Goal: Task Accomplishment & Management: Complete application form

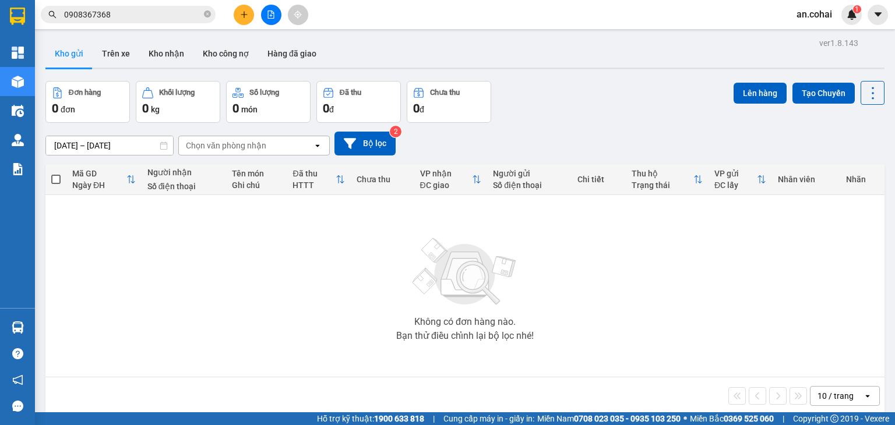
click at [255, 12] on div at bounding box center [270, 15] width 87 height 20
click at [242, 22] on button at bounding box center [244, 15] width 20 height 20
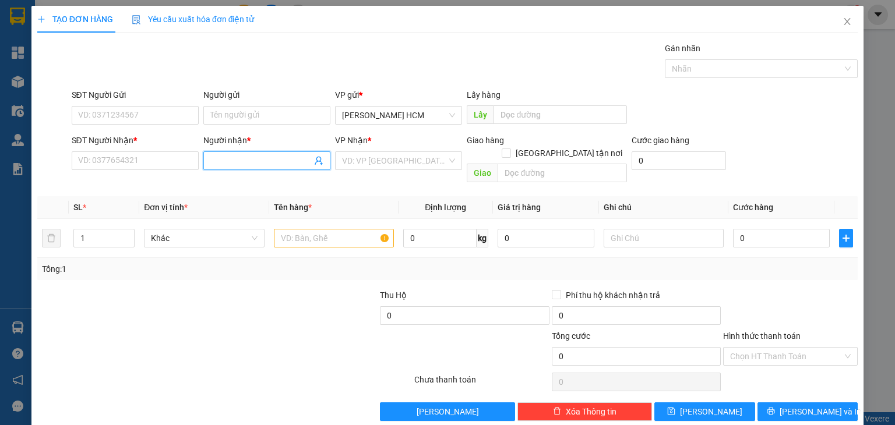
click at [241, 161] on input "Người nhận *" at bounding box center [260, 160] width 101 height 13
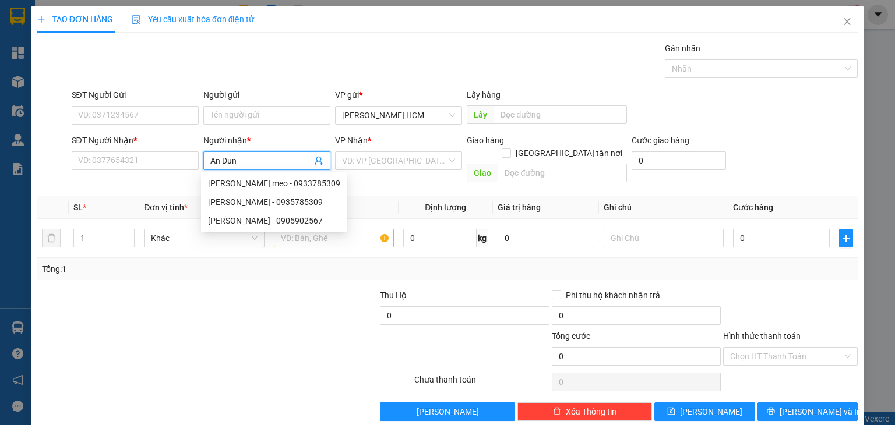
type input "An Dung"
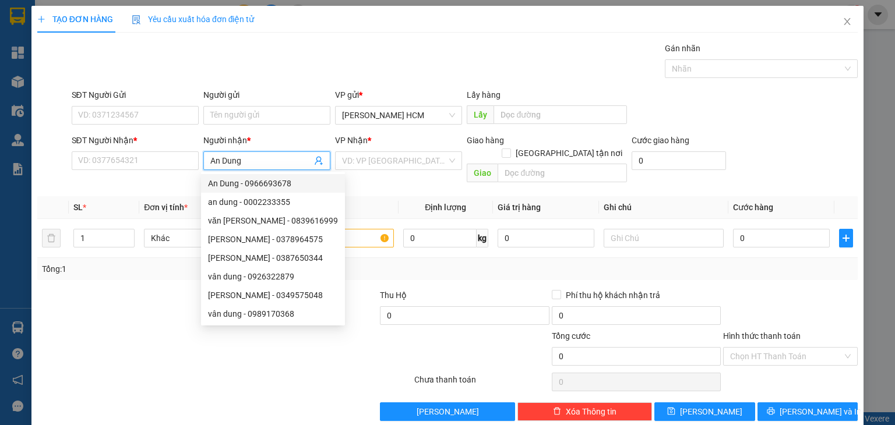
click at [301, 182] on div "An Dung - 0966693678" at bounding box center [273, 183] width 130 height 13
type input "0966693678"
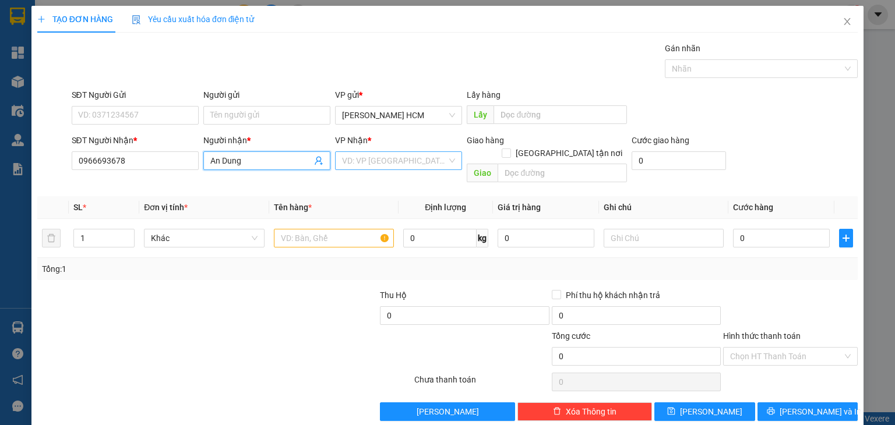
type input "An Dung"
click at [396, 153] on input "search" at bounding box center [394, 160] width 105 height 17
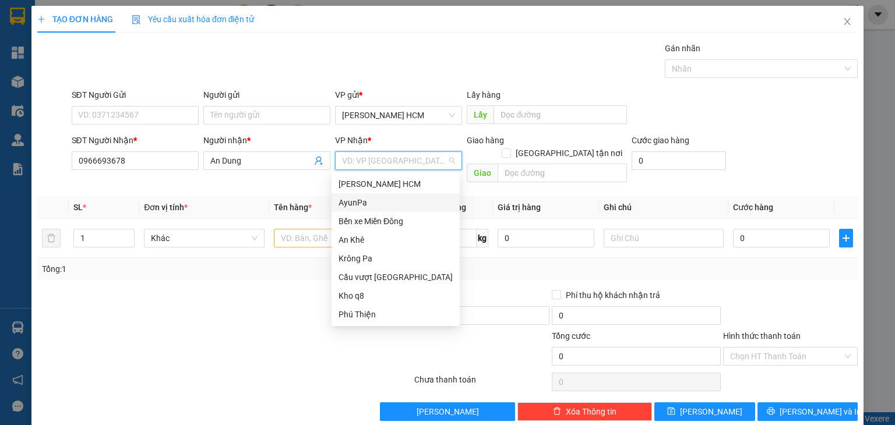
click at [374, 203] on div "AyunPa" at bounding box center [396, 202] width 114 height 13
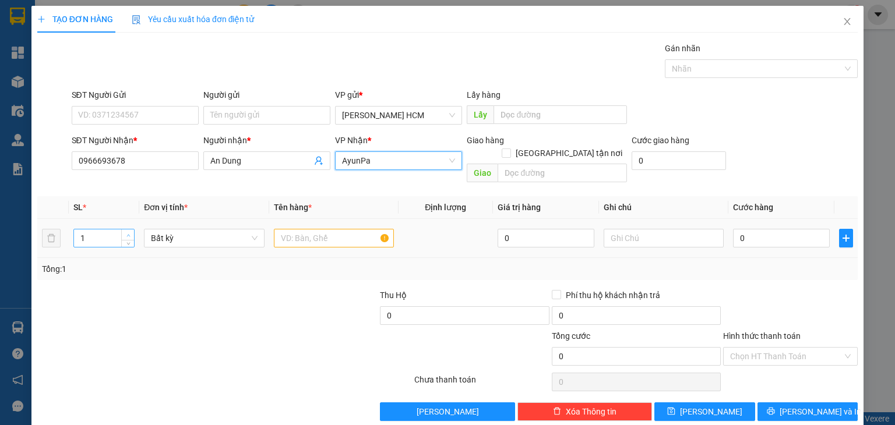
type input "2"
click at [128, 234] on icon "up" at bounding box center [127, 235] width 3 height 2
click at [294, 229] on input "text" at bounding box center [334, 238] width 120 height 19
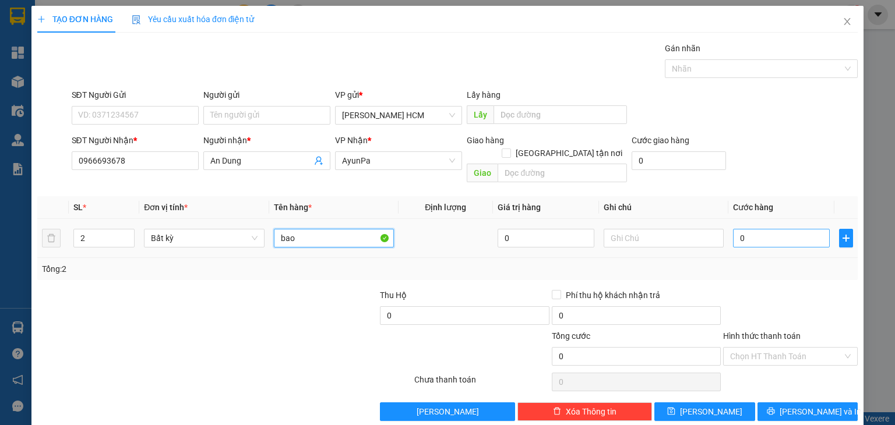
type input "bao"
click at [748, 229] on input "0" at bounding box center [781, 238] width 97 height 19
type input "002"
type input "2"
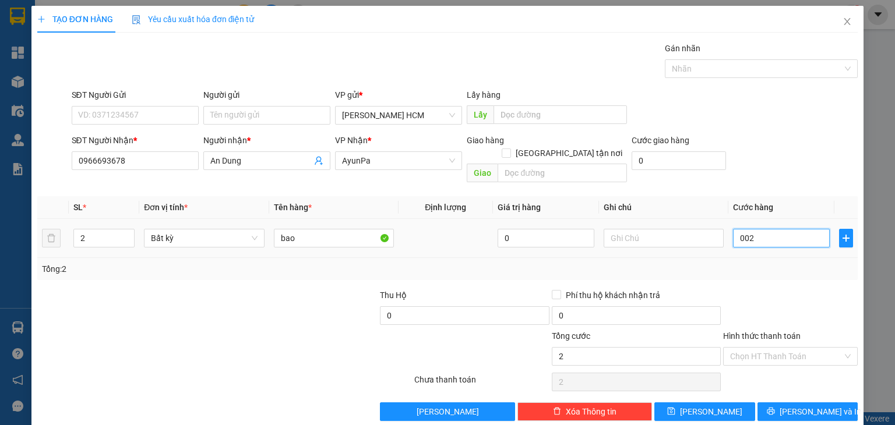
type input "0.024"
type input "24"
type input "00.240"
type input "240"
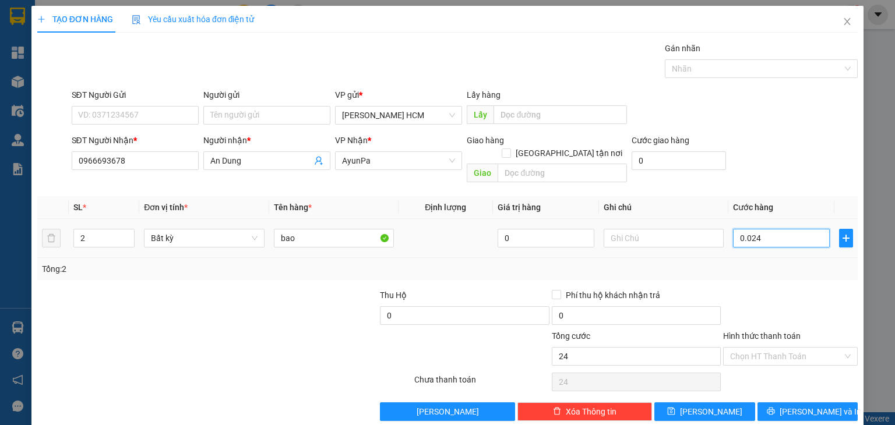
type input "240"
type input "240.000"
click at [780, 266] on div "Transit Pickup Surcharge Ids Transit Deliver Surcharge Ids Transit Deliver Surc…" at bounding box center [447, 231] width 821 height 379
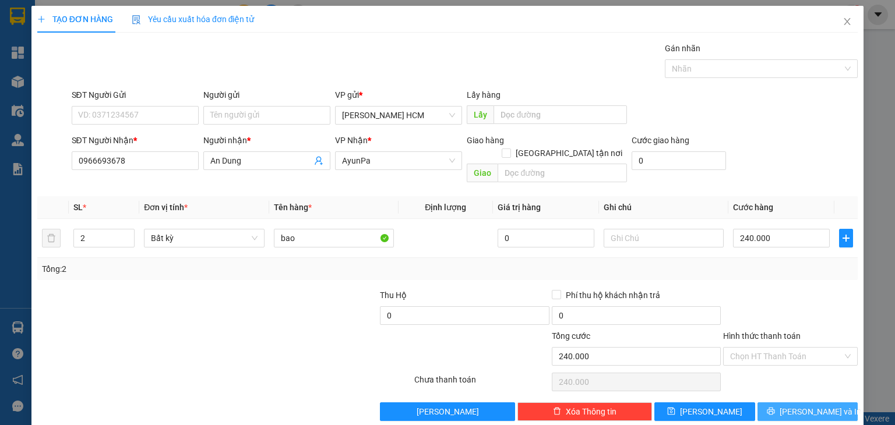
click at [776, 403] on button "[PERSON_NAME] và In" at bounding box center [808, 412] width 101 height 19
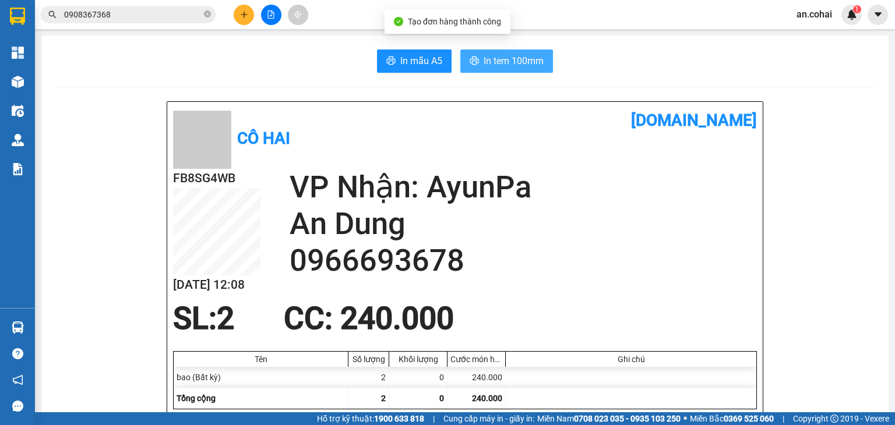
click at [514, 61] on span "In tem 100mm" at bounding box center [514, 61] width 60 height 15
click at [515, 65] on span "In tem 100mm" at bounding box center [514, 61] width 60 height 15
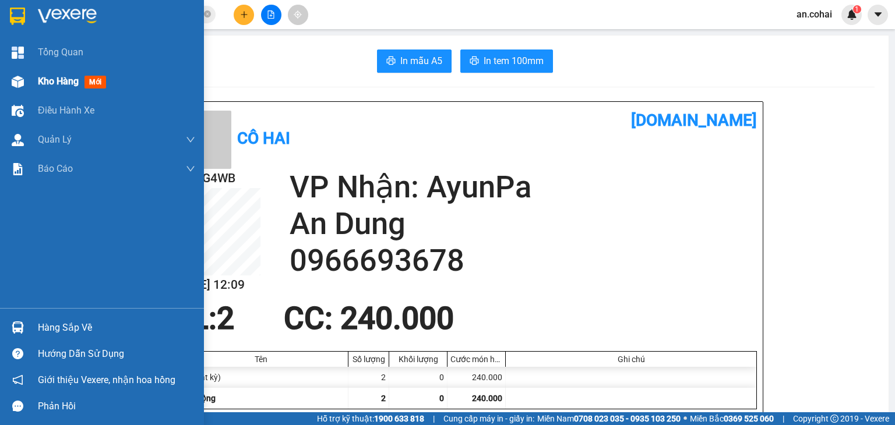
click at [15, 87] on div at bounding box center [18, 82] width 20 height 20
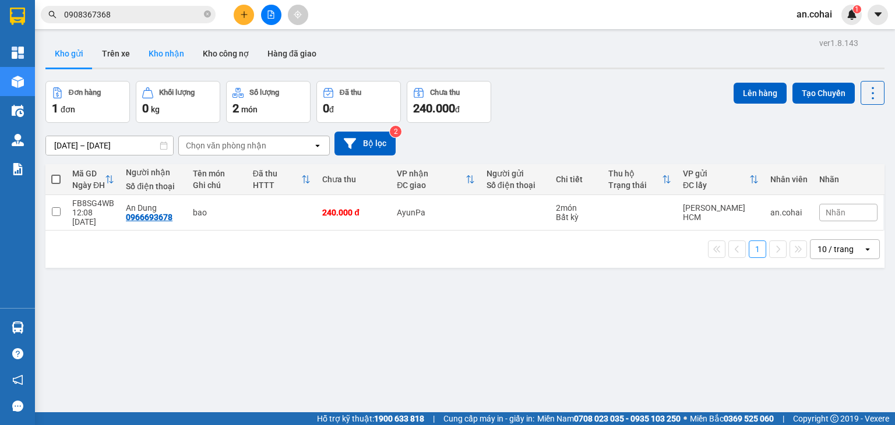
click at [166, 52] on button "Kho nhận" at bounding box center [166, 54] width 54 height 28
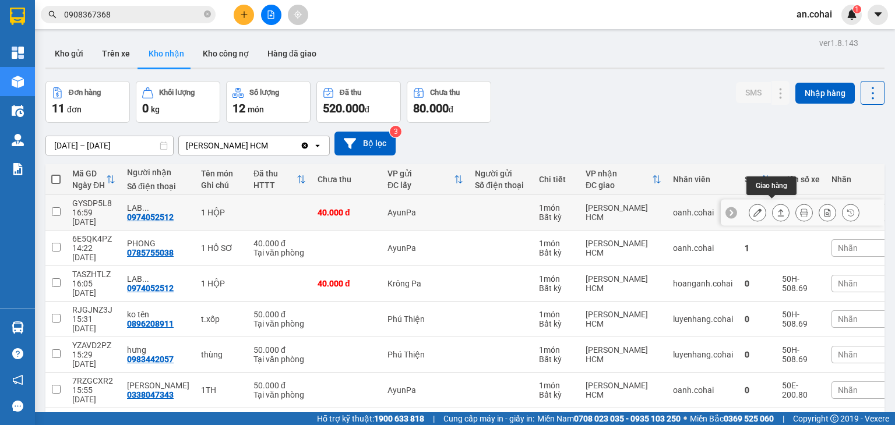
click at [773, 203] on button at bounding box center [781, 213] width 16 height 20
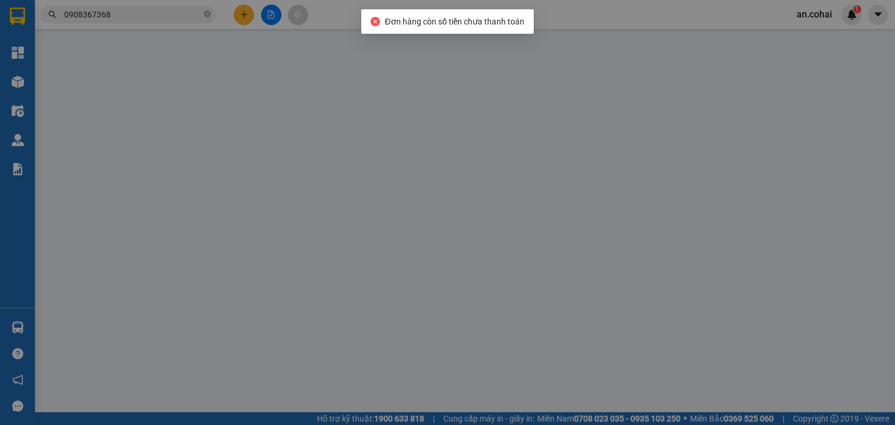
type input "0974052512"
type input "LAB Đ.PHƯƠNG"
type input "40.000"
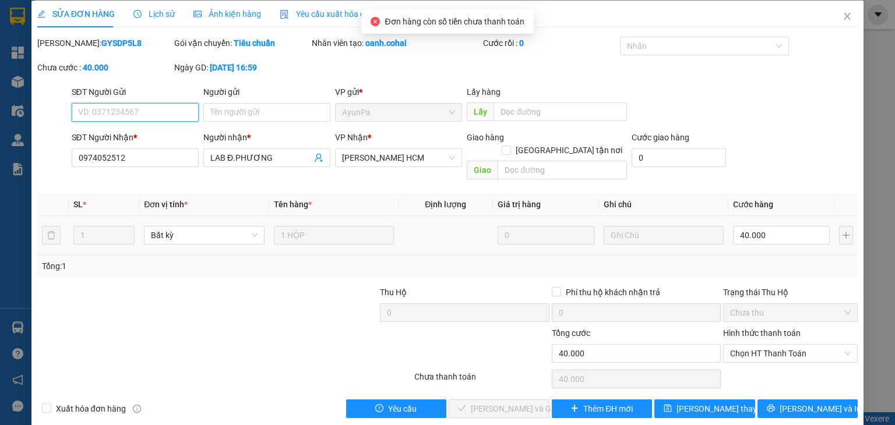
scroll to position [8, 0]
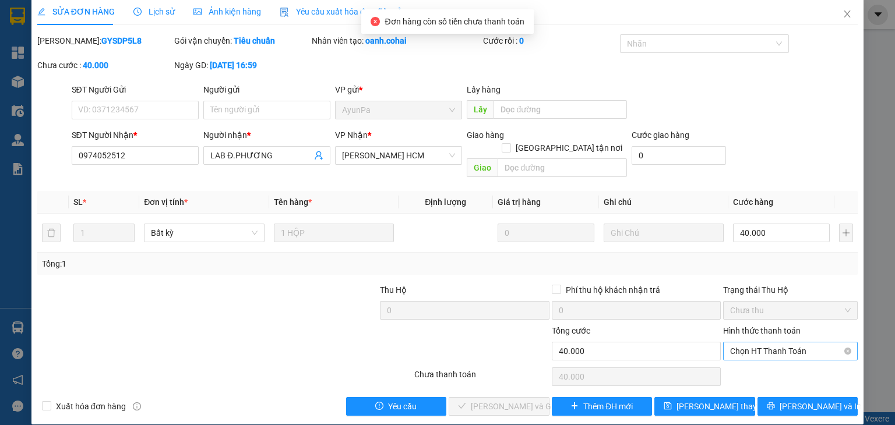
click at [743, 347] on div "Chọn HT Thanh Toán" at bounding box center [790, 351] width 135 height 19
click at [743, 362] on div "Tại văn phòng" at bounding box center [782, 362] width 119 height 13
type input "0"
click at [537, 398] on button "[PERSON_NAME] và Giao hàng" at bounding box center [499, 407] width 101 height 19
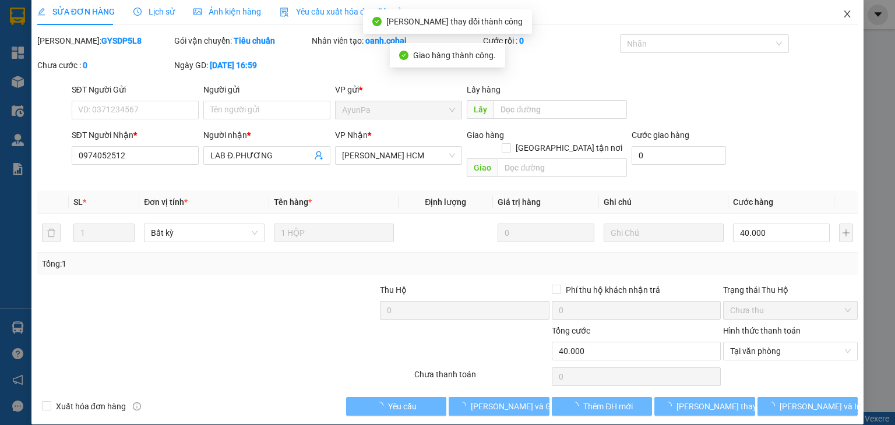
click at [843, 10] on icon "close" at bounding box center [847, 13] width 9 height 9
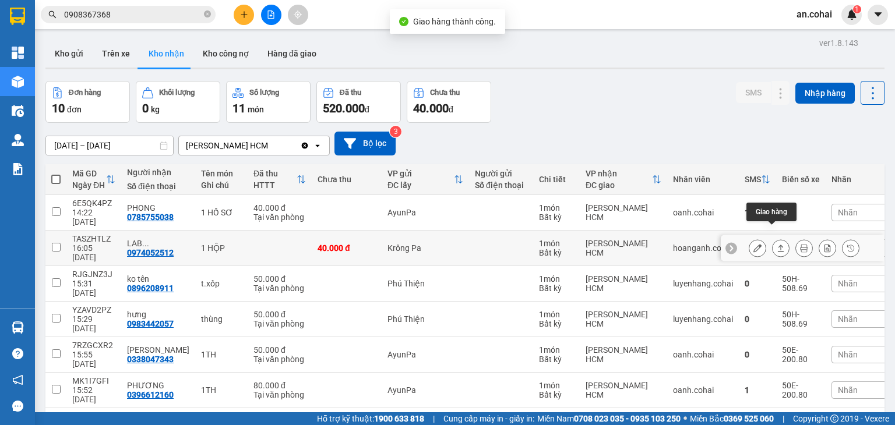
click at [777, 244] on icon at bounding box center [781, 248] width 8 height 8
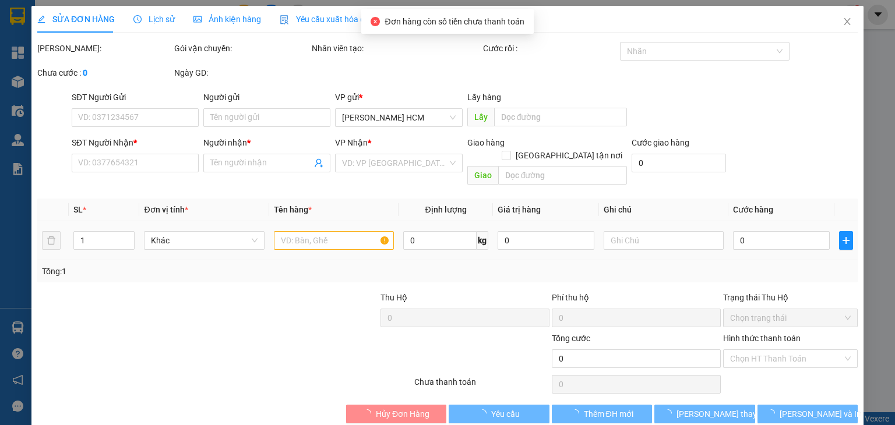
type input "0974052512"
type input "LAB Đ.PHƯƠNG"
type input "40.000"
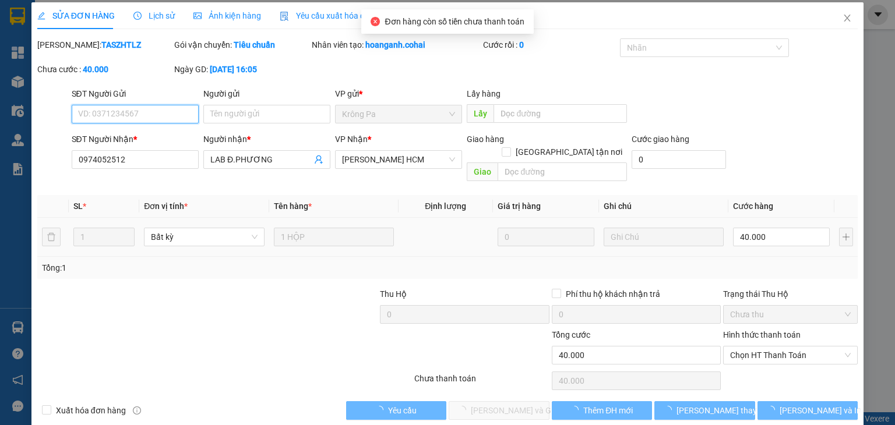
scroll to position [8, 0]
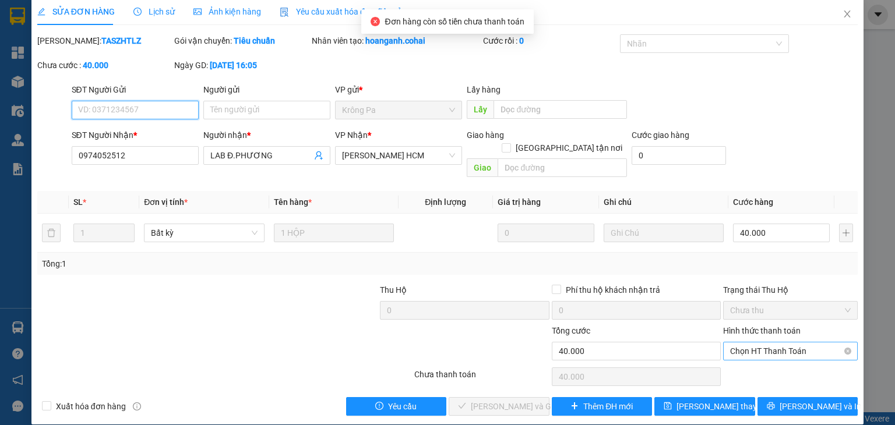
click at [755, 343] on span "Chọn HT Thanh Toán" at bounding box center [790, 351] width 121 height 17
click at [755, 357] on div "Tại văn phòng" at bounding box center [782, 362] width 119 height 13
type input "0"
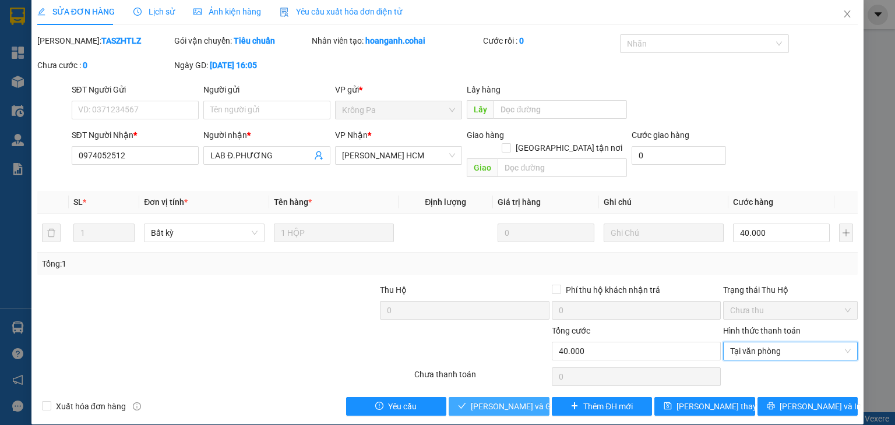
click at [476, 400] on span "[PERSON_NAME] và Giao hàng" at bounding box center [527, 406] width 112 height 13
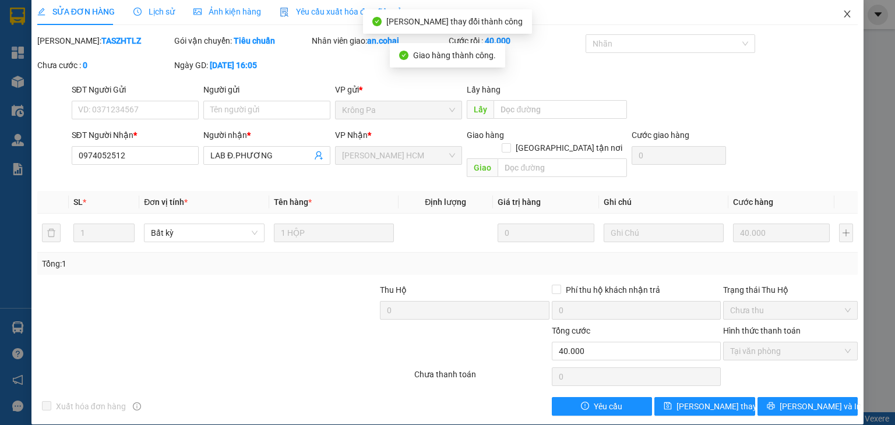
click at [843, 9] on icon "close" at bounding box center [847, 13] width 9 height 9
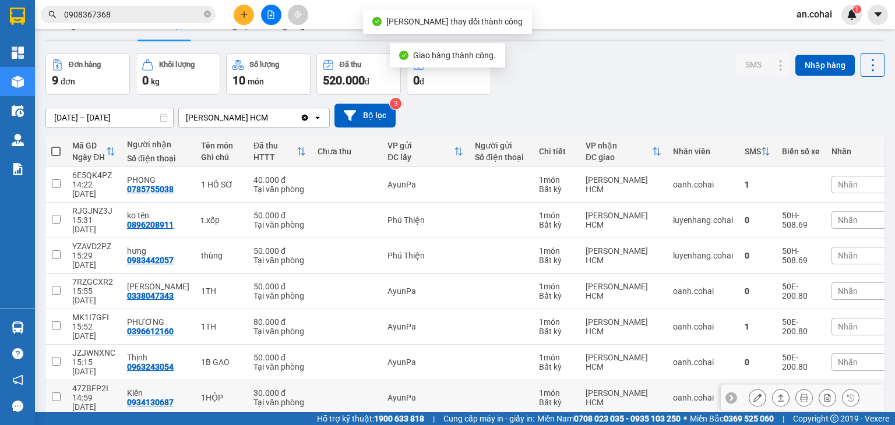
scroll to position [69, 0]
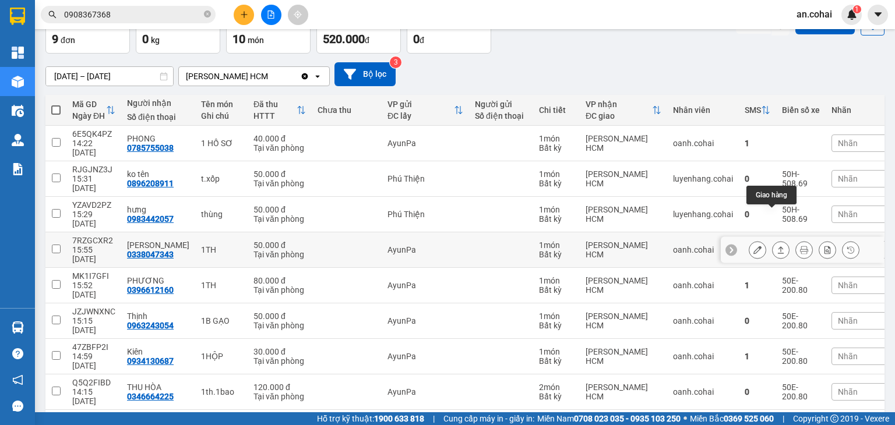
click at [780, 241] on div at bounding box center [780, 249] width 17 height 17
click at [777, 246] on icon at bounding box center [781, 250] width 8 height 8
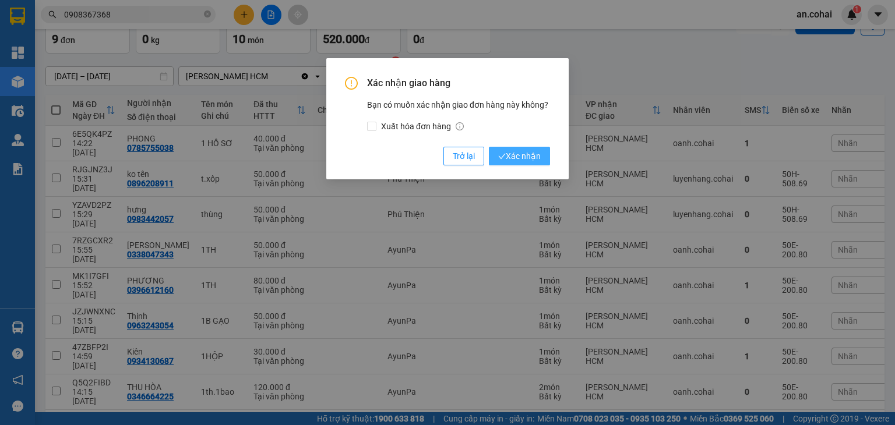
click at [524, 159] on span "Xác nhận" at bounding box center [519, 156] width 43 height 13
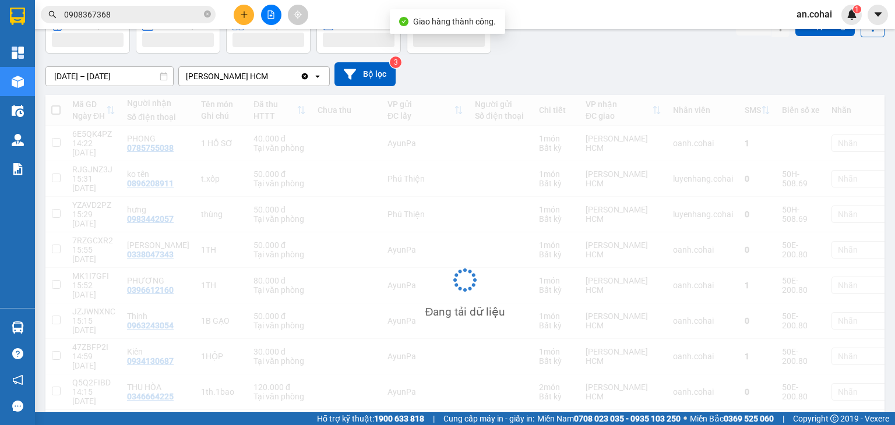
scroll to position [54, 0]
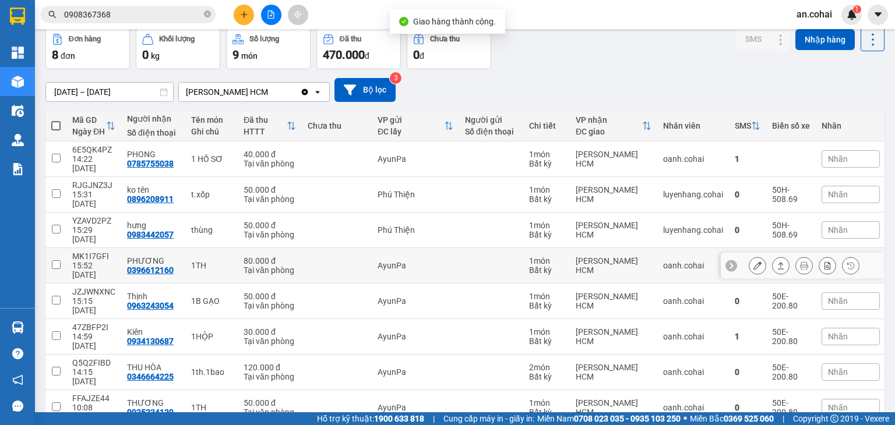
click at [777, 262] on icon at bounding box center [781, 266] width 8 height 8
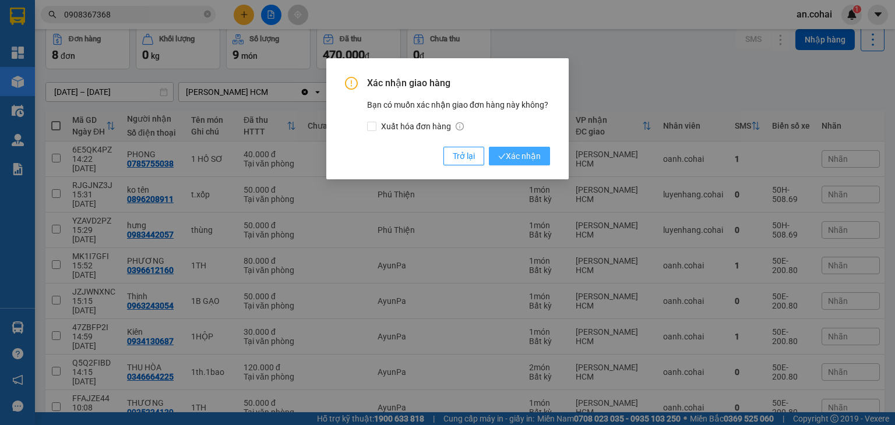
click at [536, 153] on span "Xác nhận" at bounding box center [519, 156] width 43 height 13
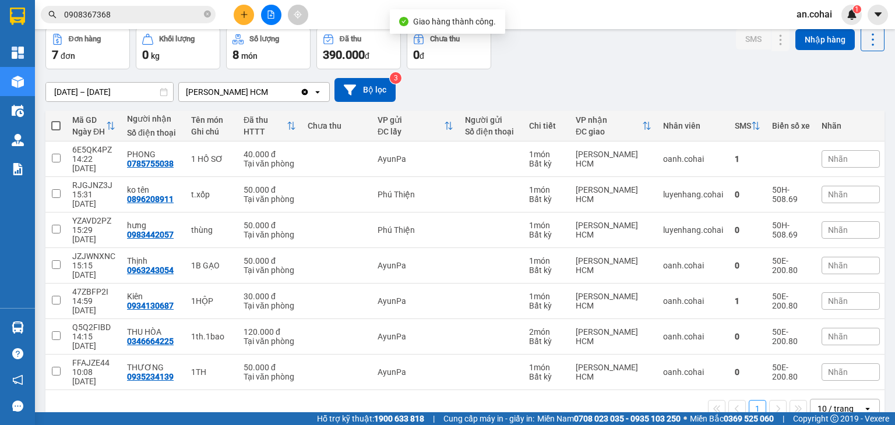
click at [605, 415] on strong "0708 023 035 - 0935 103 250" at bounding box center [627, 418] width 107 height 9
click at [255, 20] on div at bounding box center [270, 15] width 87 height 20
click at [266, 15] on button at bounding box center [271, 15] width 20 height 20
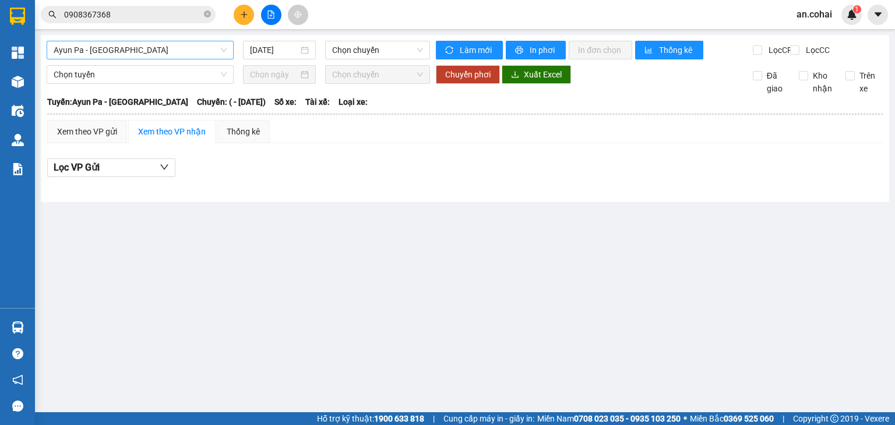
click at [162, 54] on span "Ayun Pa - [GEOGRAPHIC_DATA]" at bounding box center [140, 49] width 173 height 17
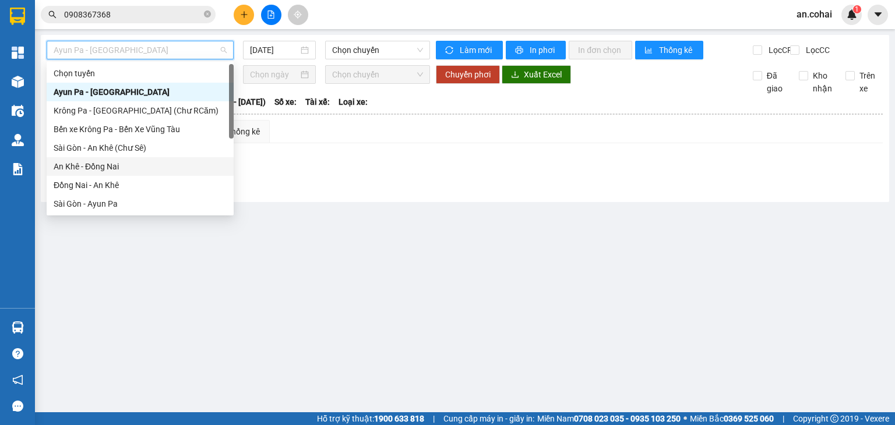
scroll to position [168, 0]
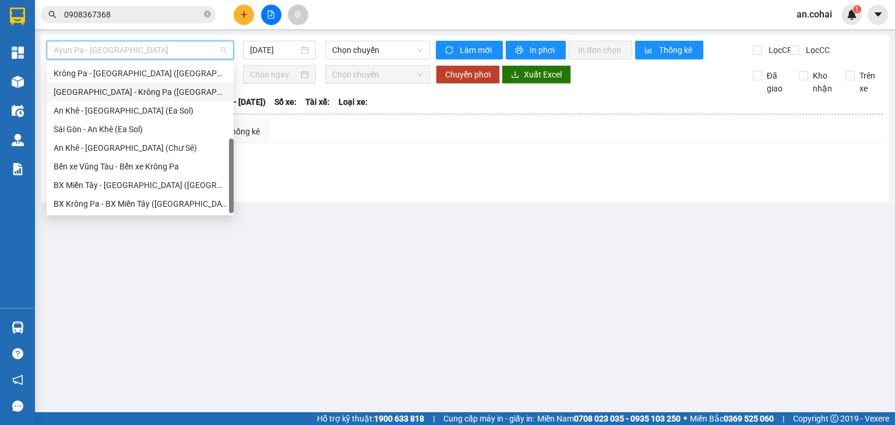
click at [114, 96] on div "[GEOGRAPHIC_DATA] - Krông Pa ([GEOGRAPHIC_DATA])" at bounding box center [140, 92] width 173 height 13
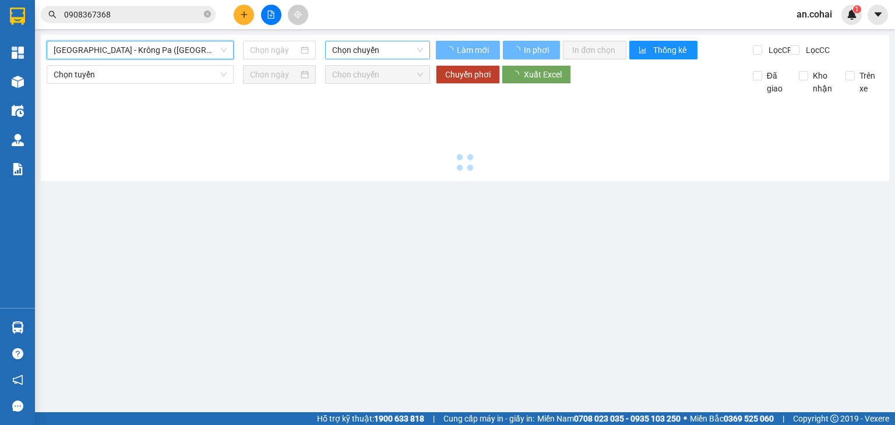
type input "[DATE]"
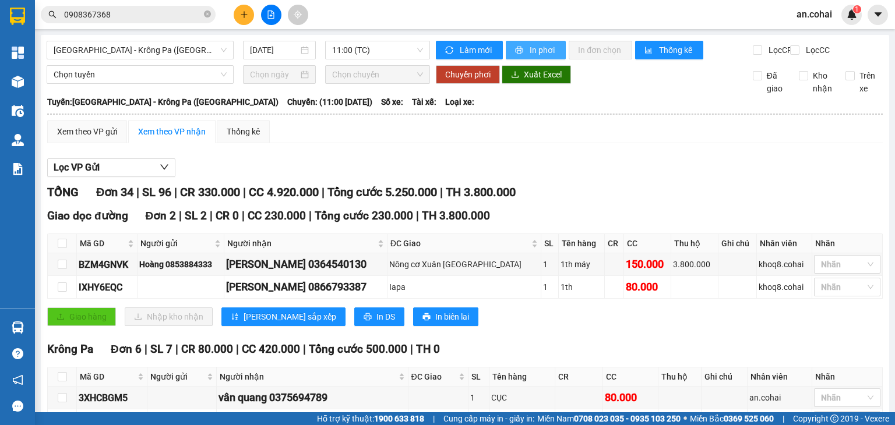
click at [522, 52] on button "In phơi" at bounding box center [536, 50] width 60 height 19
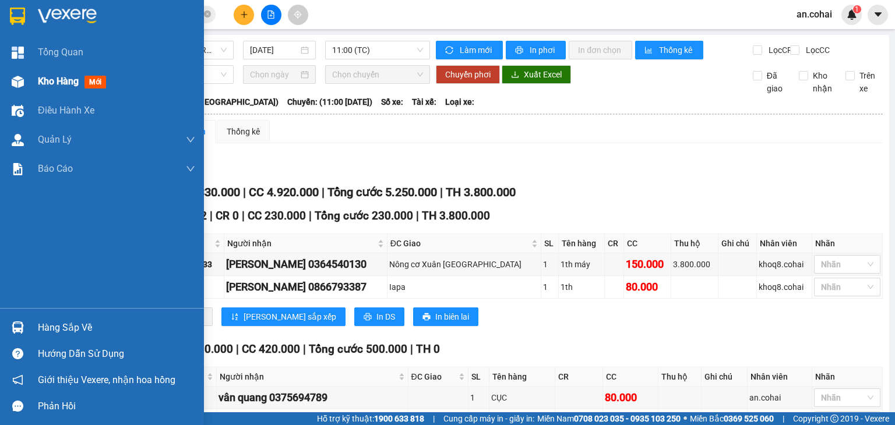
click at [34, 84] on div "Kho hàng mới" at bounding box center [102, 81] width 204 height 29
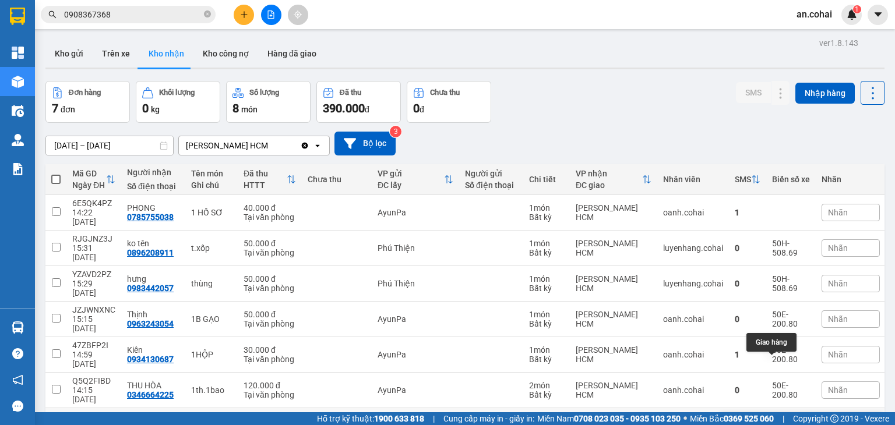
click at [778, 423] on icon at bounding box center [781, 426] width 6 height 7
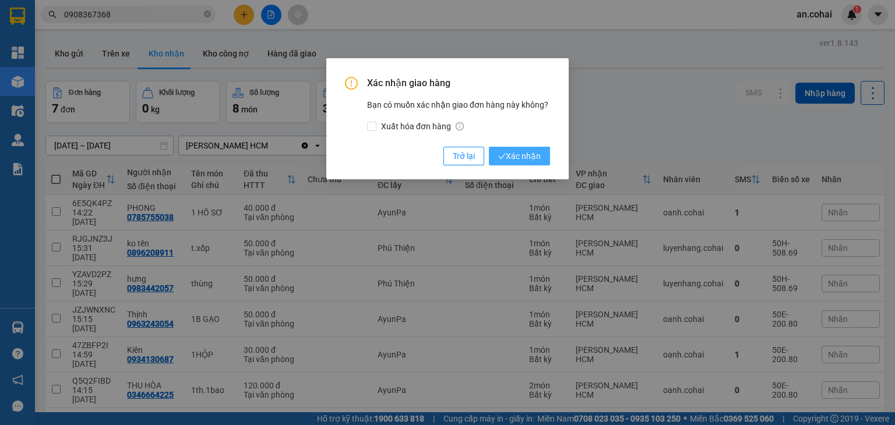
click at [522, 155] on span "Xác nhận" at bounding box center [519, 156] width 43 height 13
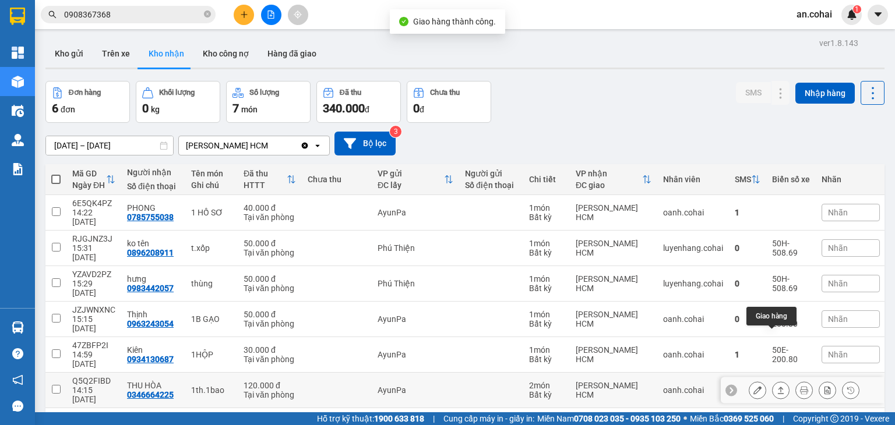
click at [778, 387] on icon at bounding box center [781, 390] width 6 height 7
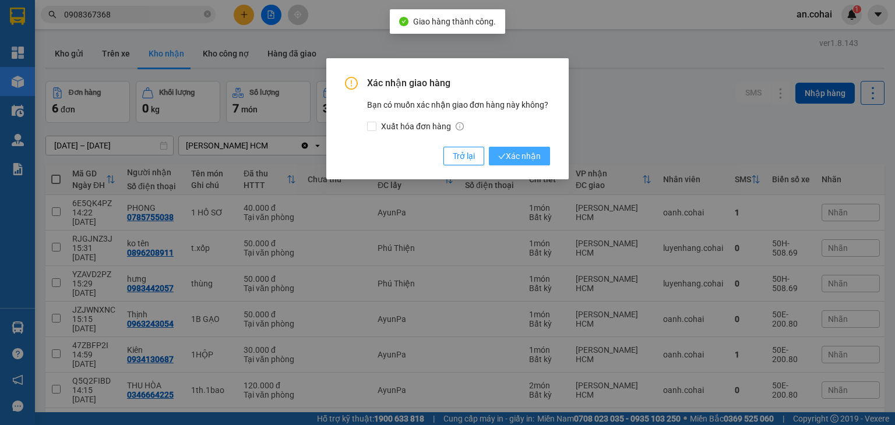
click at [520, 157] on span "Xác nhận" at bounding box center [519, 156] width 43 height 13
